Goal: Navigation & Orientation: Find specific page/section

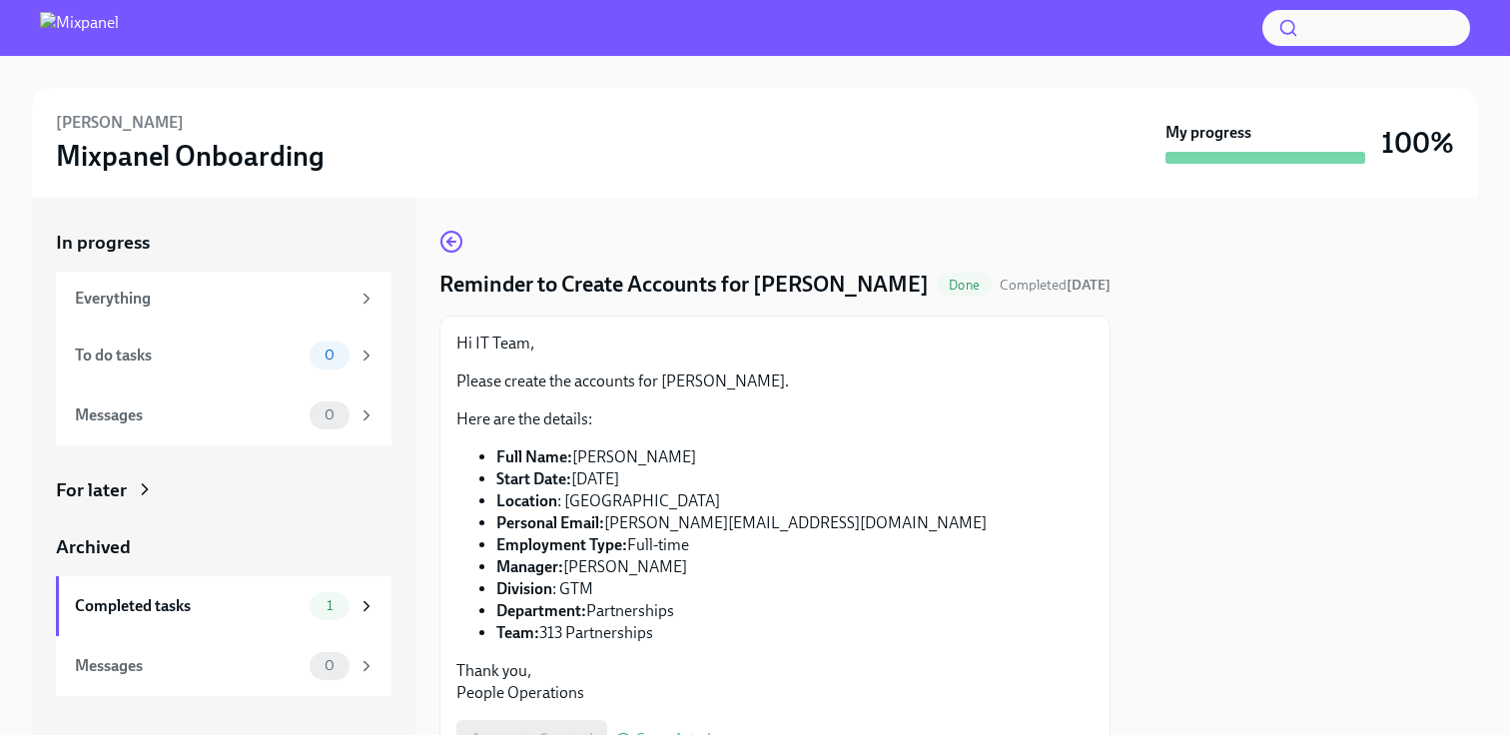
scroll to position [106, 0]
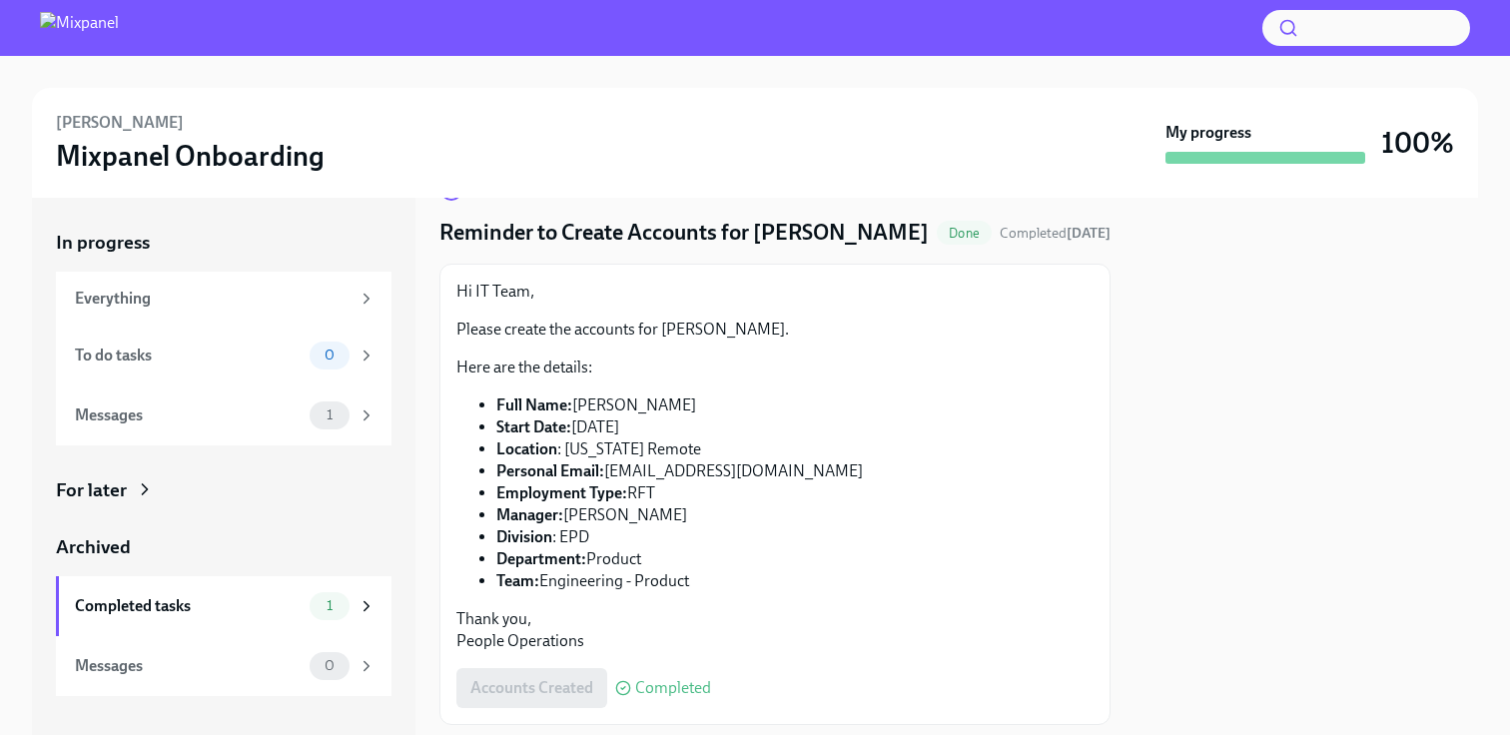
scroll to position [106, 0]
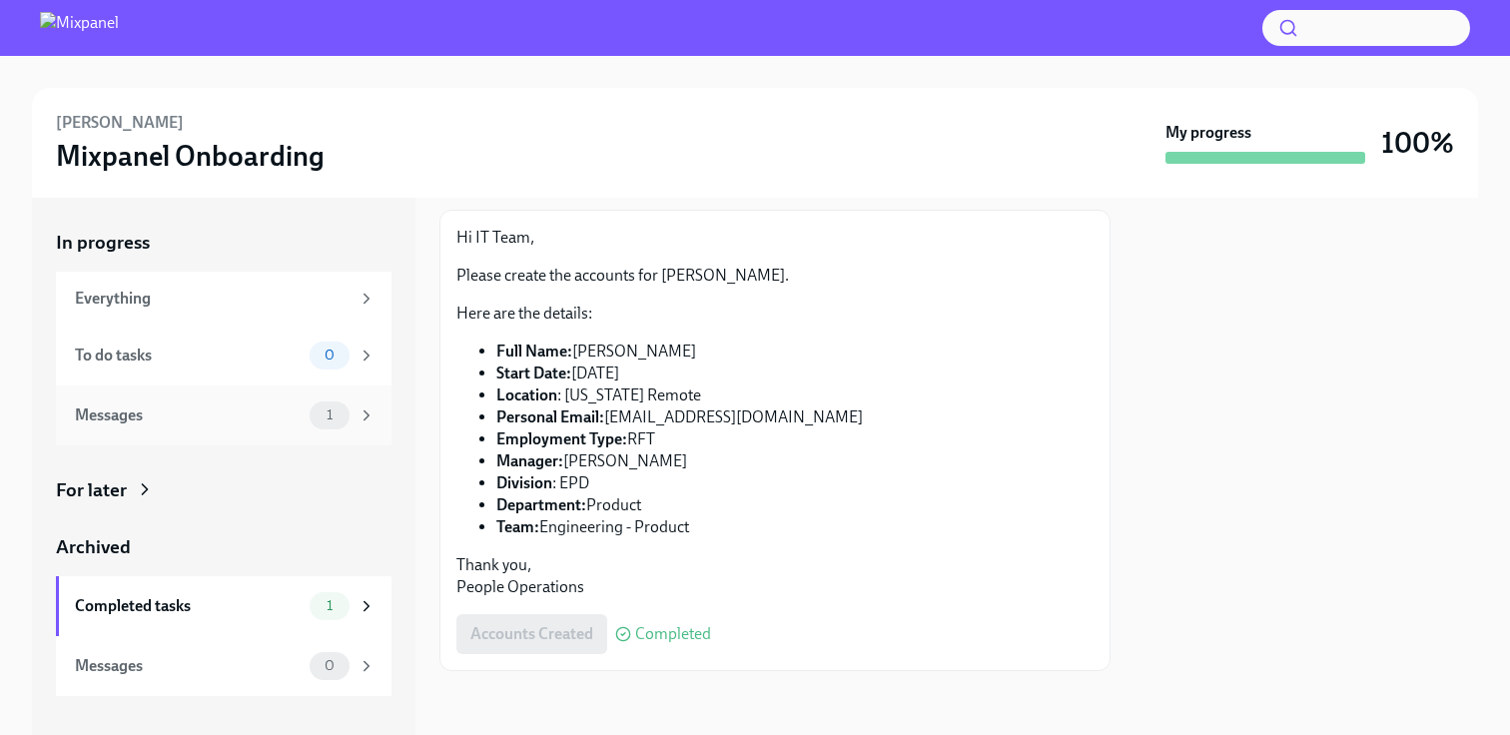
click at [278, 399] on div "Messages 1" at bounding box center [223, 415] width 335 height 60
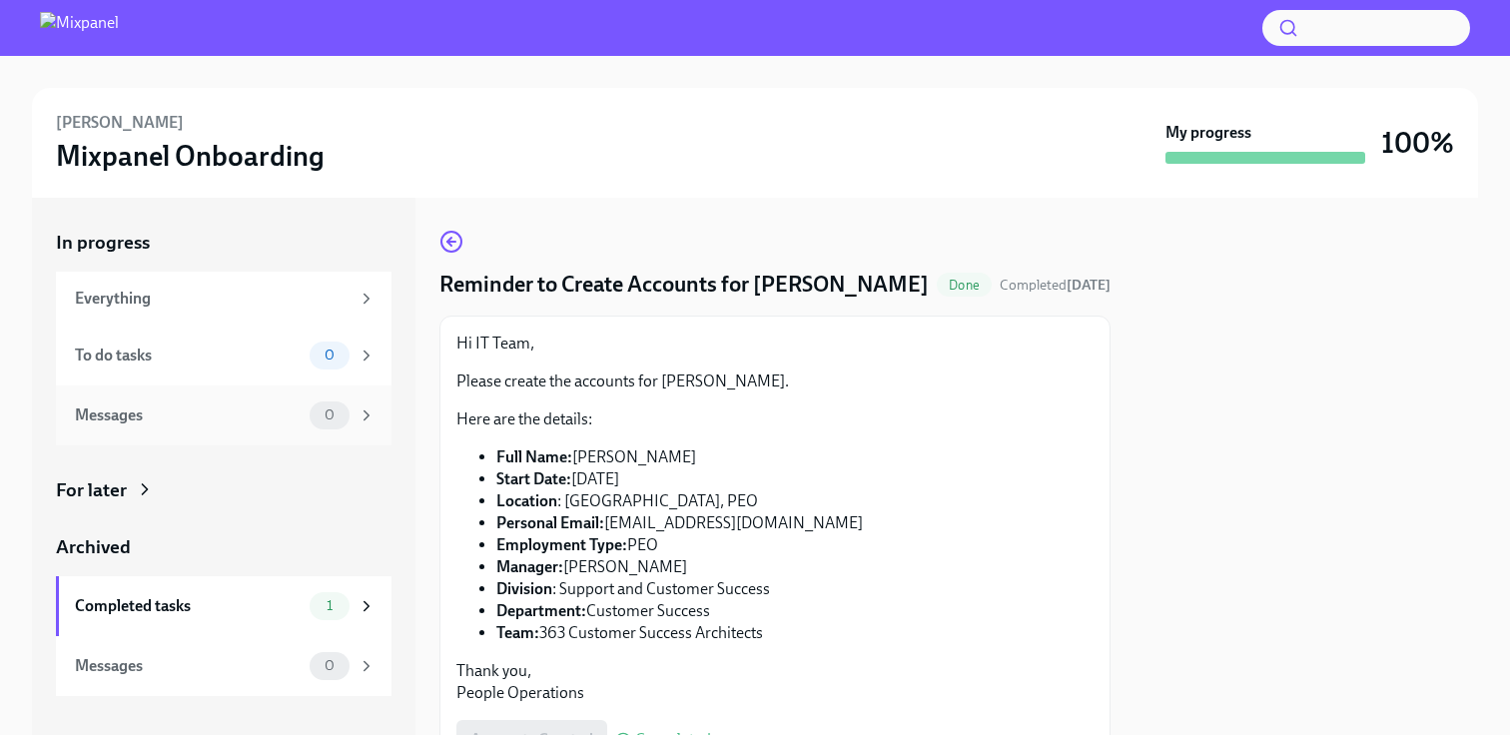
click at [193, 407] on div "Messages" at bounding box center [188, 415] width 227 height 22
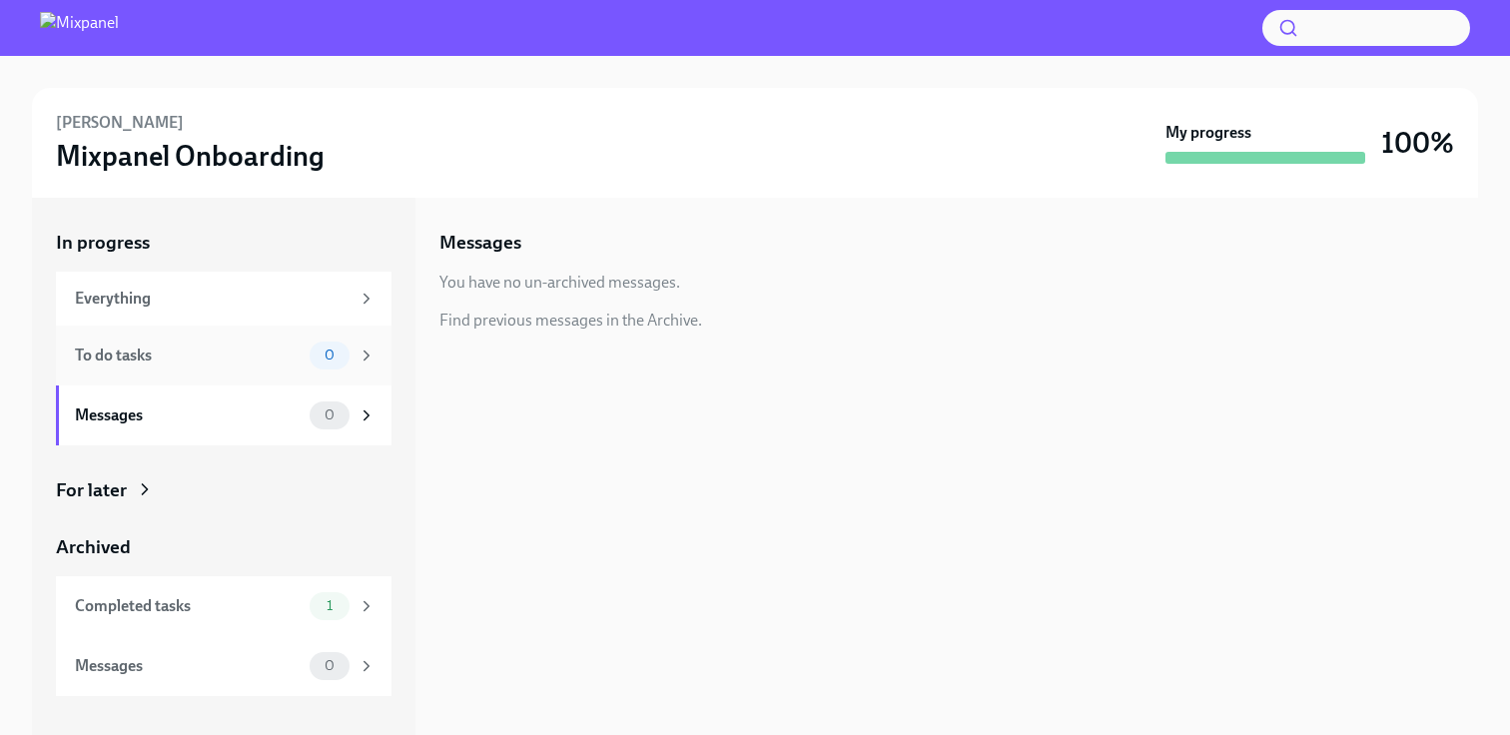
click at [300, 347] on div "To do tasks" at bounding box center [188, 355] width 227 height 22
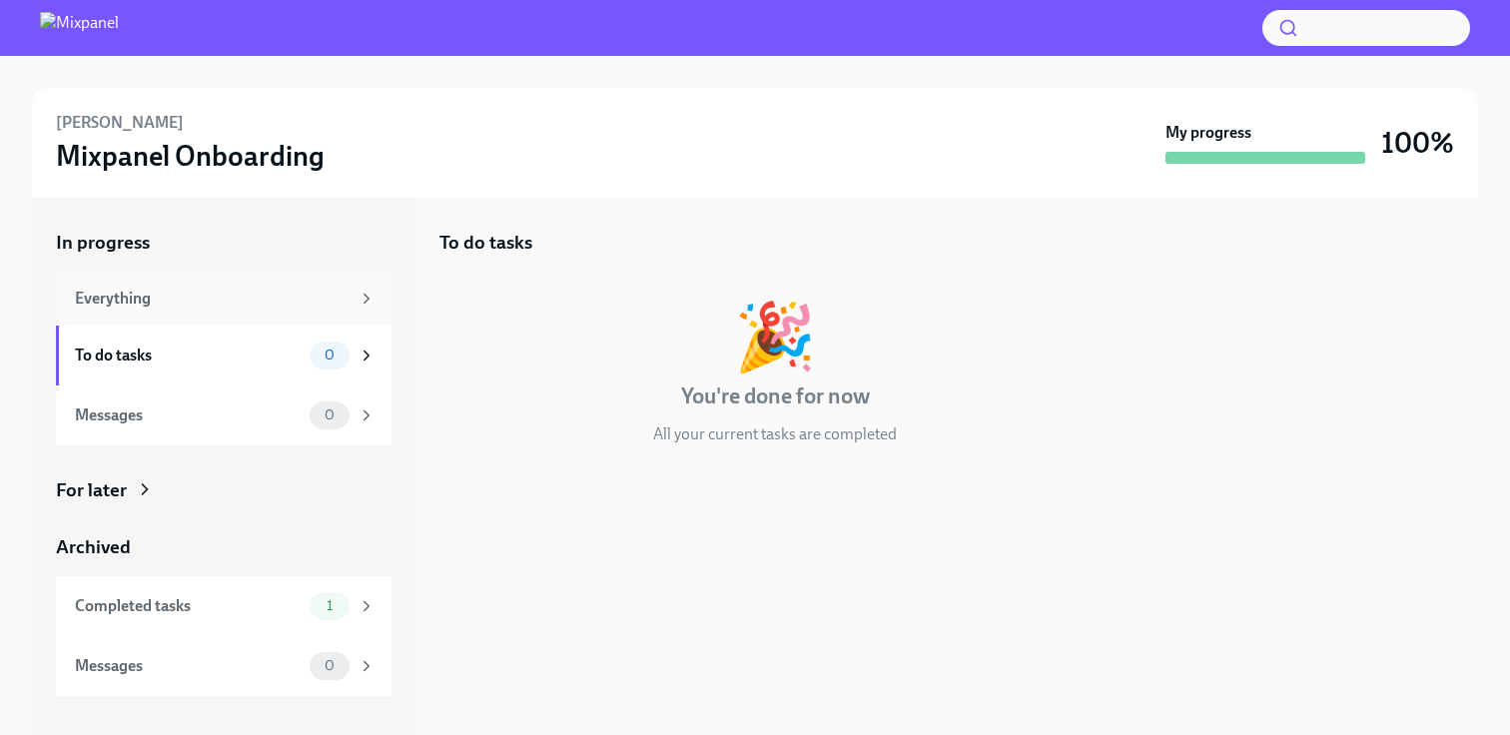
click at [246, 288] on div "Everything" at bounding box center [212, 299] width 275 height 22
click at [255, 598] on div "Completed tasks" at bounding box center [188, 606] width 227 height 22
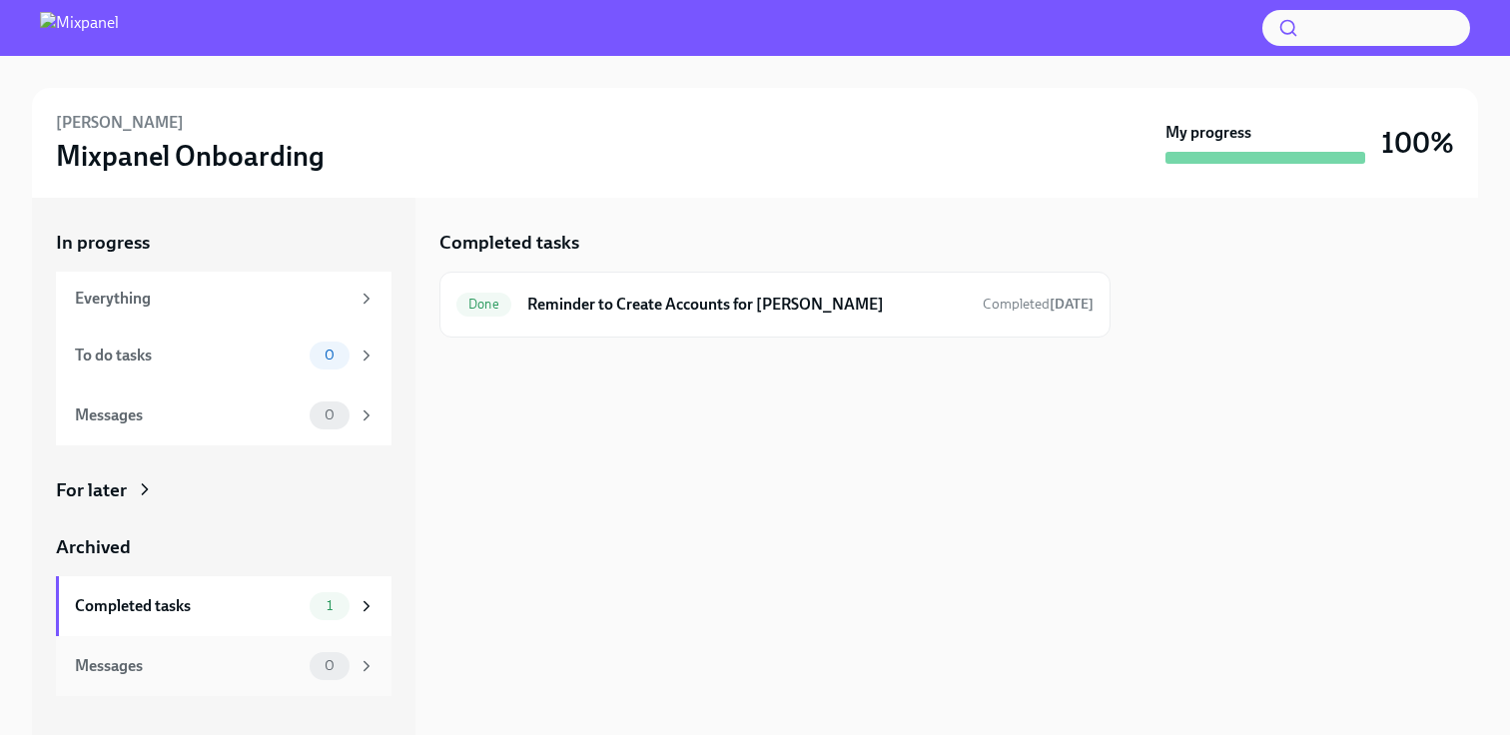
click at [177, 674] on div "Messages" at bounding box center [188, 666] width 227 height 22
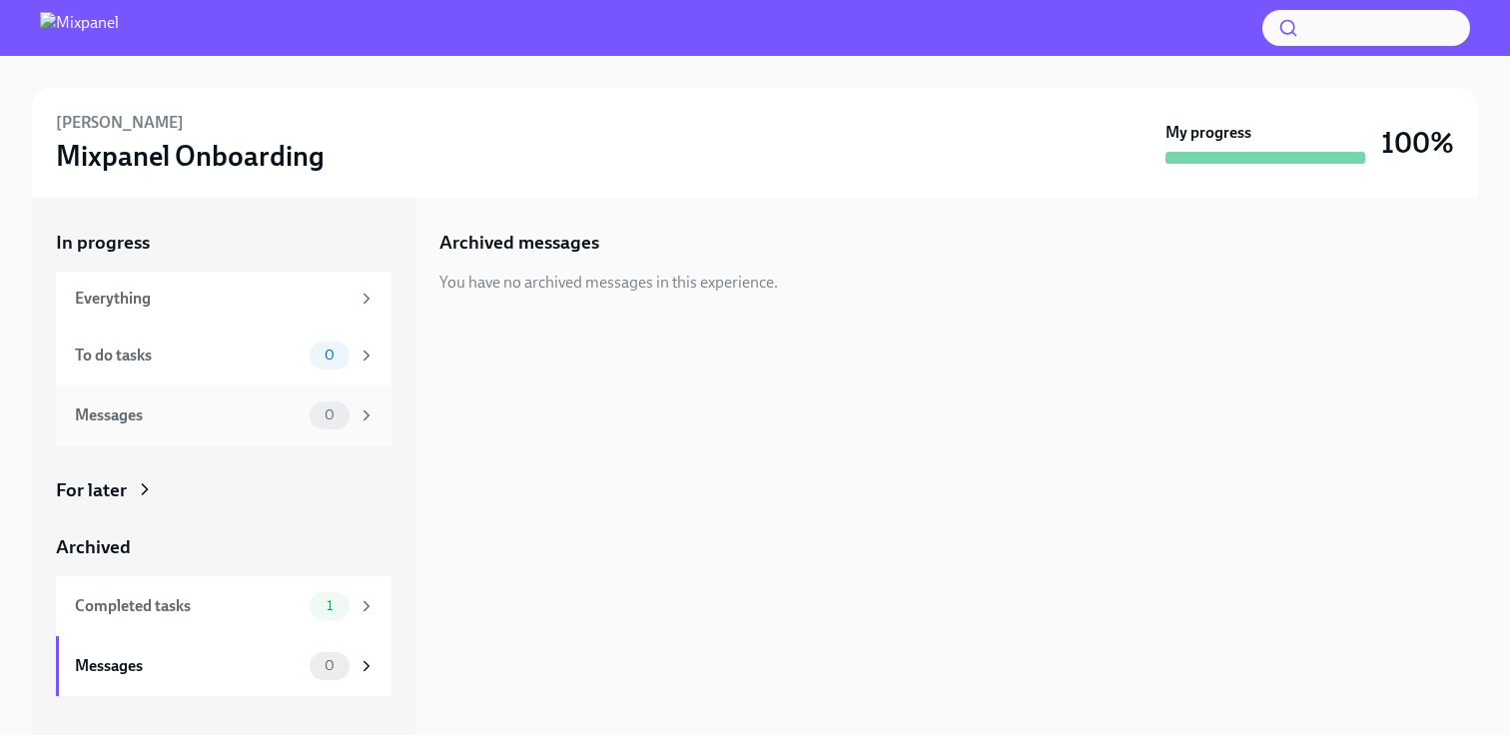
click at [247, 422] on div "Messages" at bounding box center [188, 415] width 227 height 22
click at [226, 366] on div "To do tasks 0" at bounding box center [225, 355] width 301 height 28
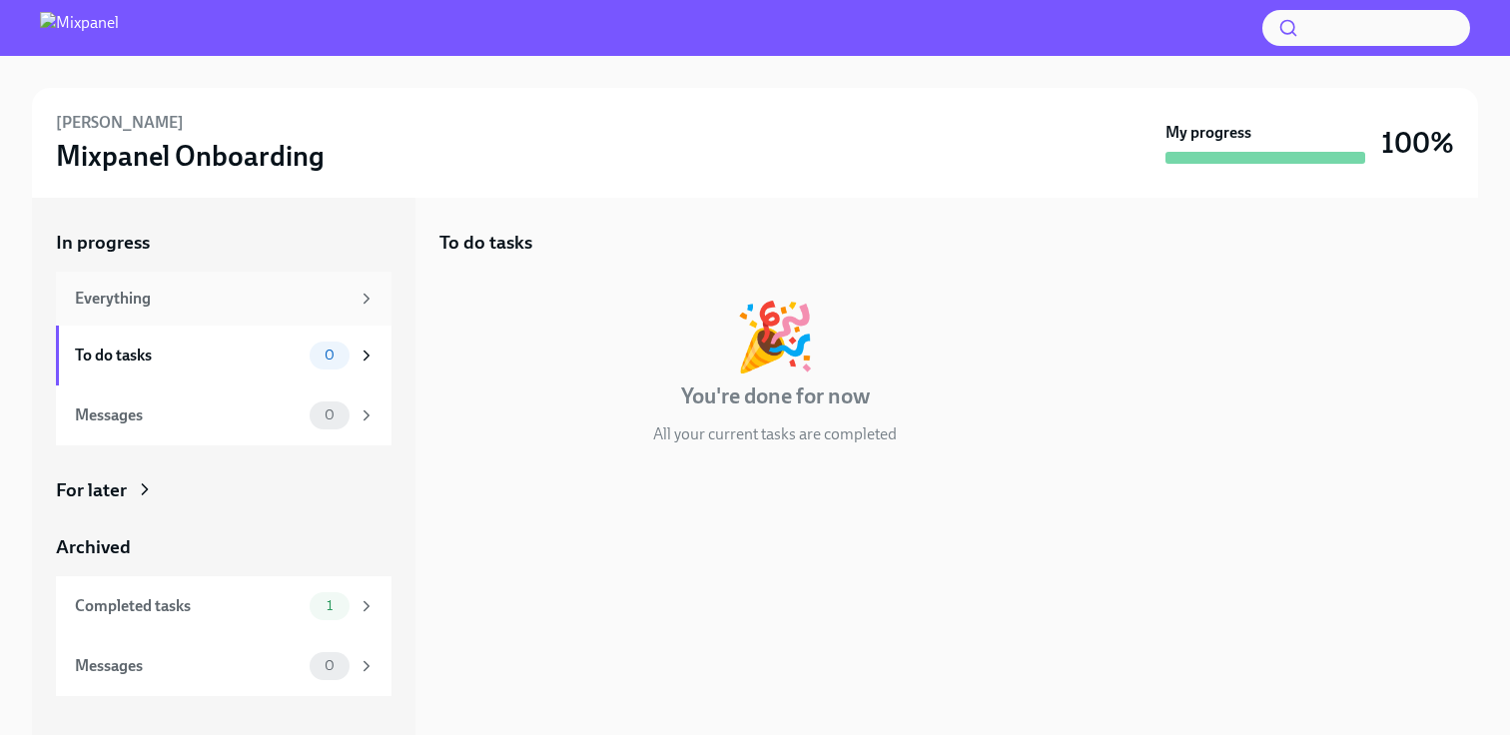
click at [255, 305] on div "Everything" at bounding box center [212, 299] width 275 height 22
click at [264, 307] on div "Everything" at bounding box center [212, 299] width 275 height 22
click at [241, 344] on div "To do tasks" at bounding box center [188, 355] width 227 height 22
click at [248, 420] on div "Messages" at bounding box center [188, 415] width 227 height 22
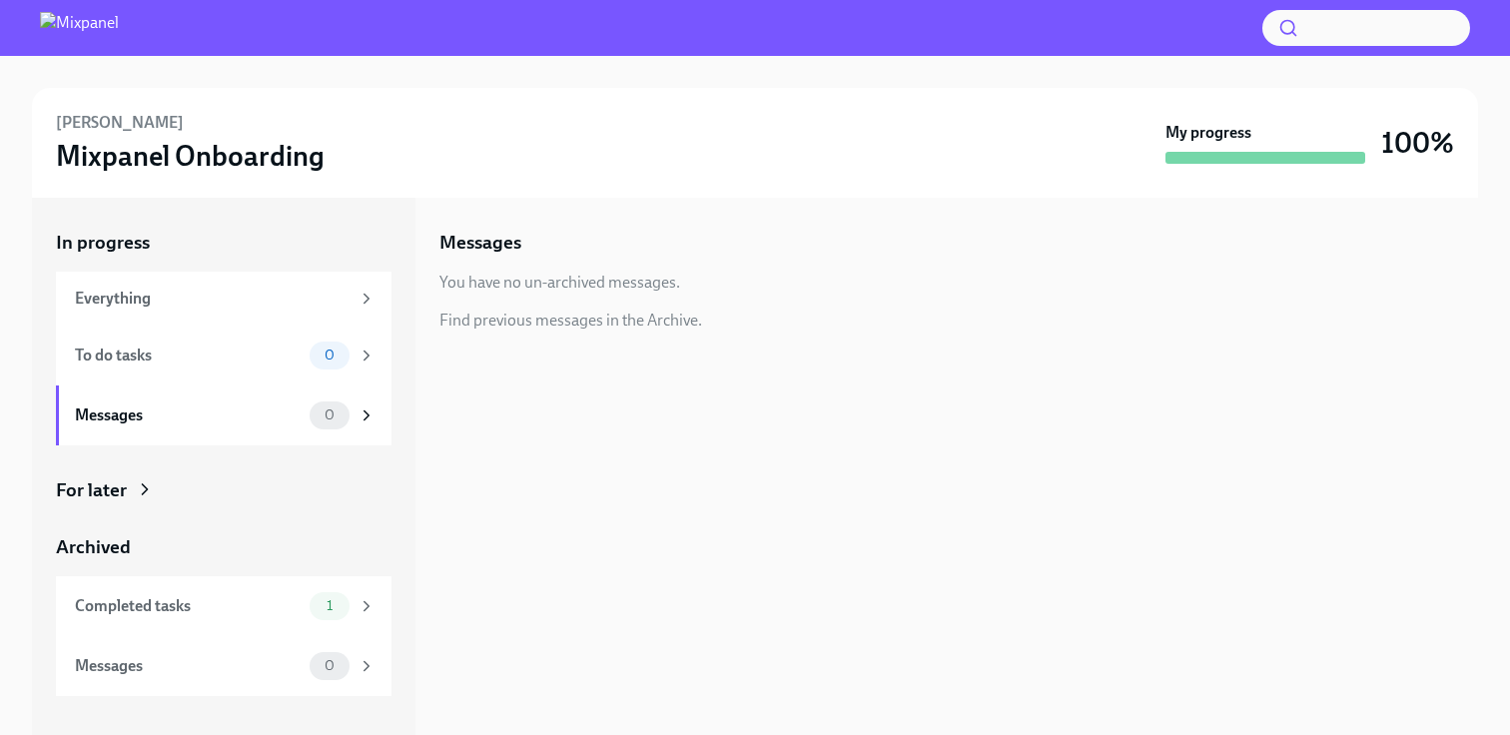
click at [137, 482] on icon at bounding box center [145, 489] width 20 height 20
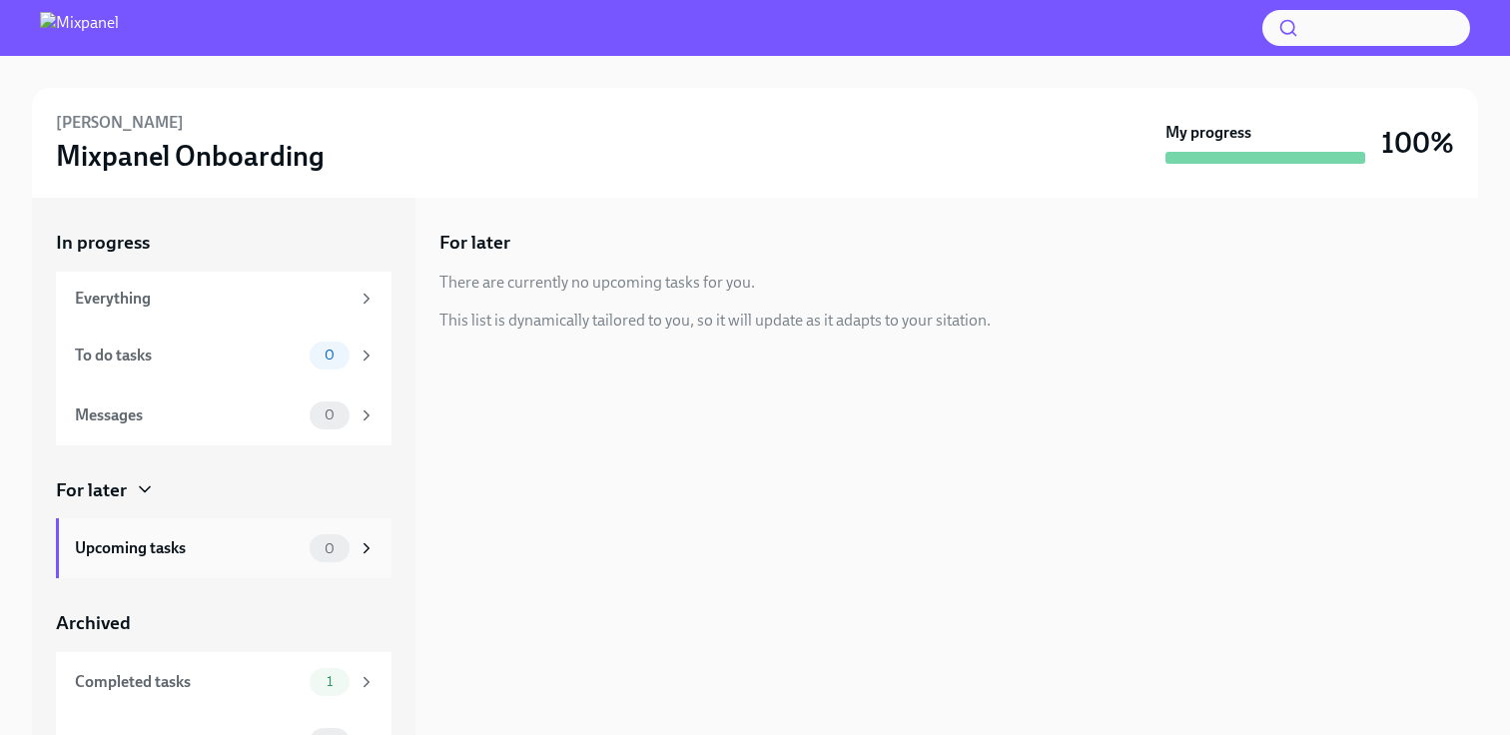
click at [258, 539] on div "Upcoming tasks" at bounding box center [188, 548] width 227 height 22
click at [382, 557] on div "Upcoming tasks 0" at bounding box center [223, 548] width 335 height 60
